Goal: Task Accomplishment & Management: Manage account settings

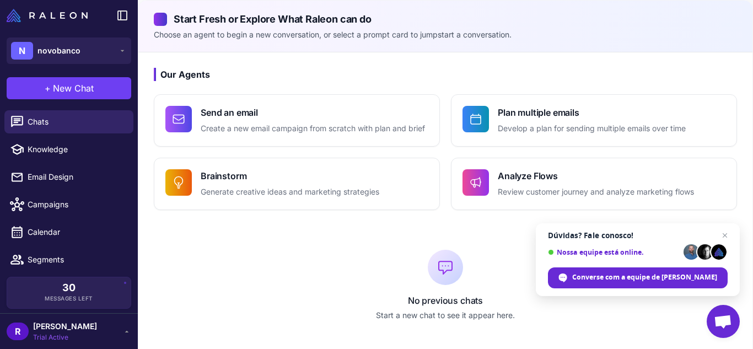
click at [107, 336] on div "R [PERSON_NAME] Trial Active" at bounding box center [69, 331] width 125 height 22
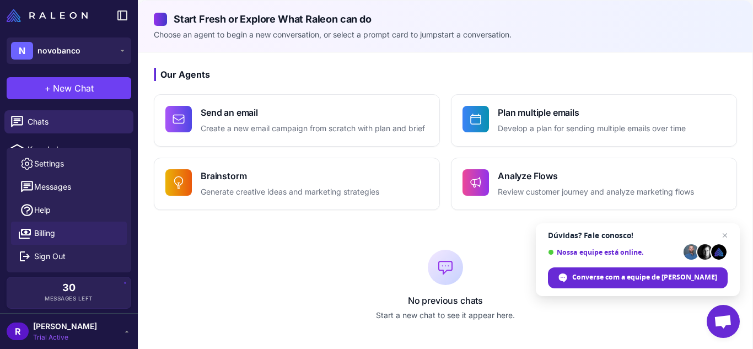
click at [102, 231] on link "Billing" at bounding box center [69, 232] width 116 height 23
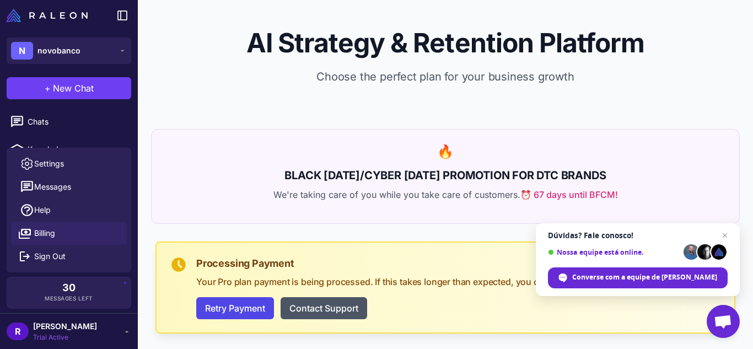
select select "********"
click at [364, 214] on div "🔥 BLACK [DATE]/CYBER [DATE] PROMOTION FOR DTC BRANDS We're taking care of you w…" at bounding box center [445, 176] width 588 height 95
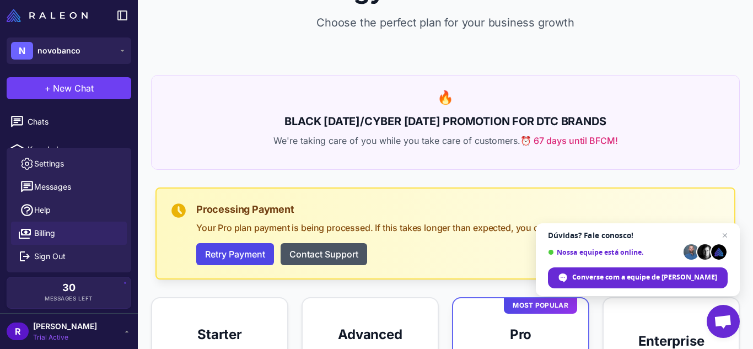
scroll to position [44, 0]
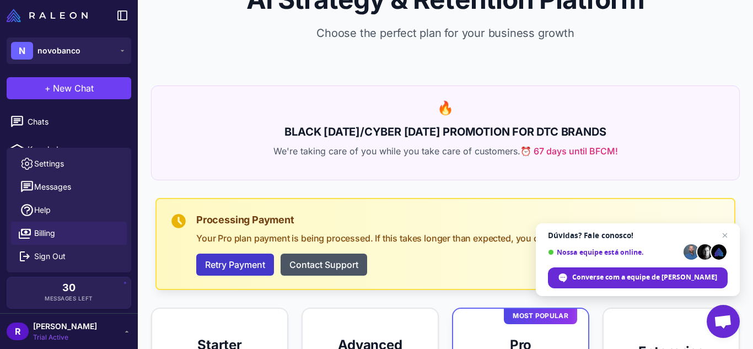
click at [242, 269] on button "Retry Payment" at bounding box center [235, 264] width 78 height 22
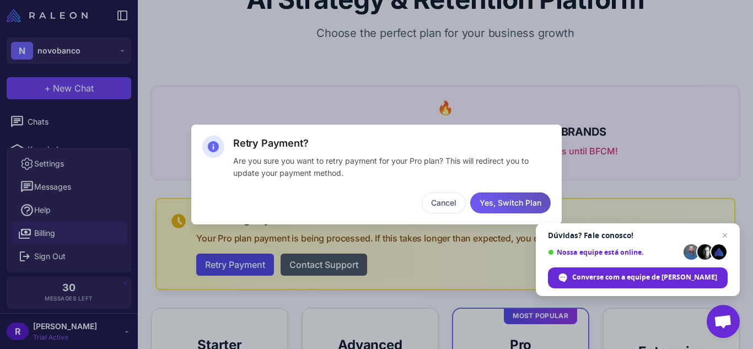
click at [515, 203] on button "Yes, Switch Plan" at bounding box center [510, 202] width 80 height 21
